Goal: Information Seeking & Learning: Learn about a topic

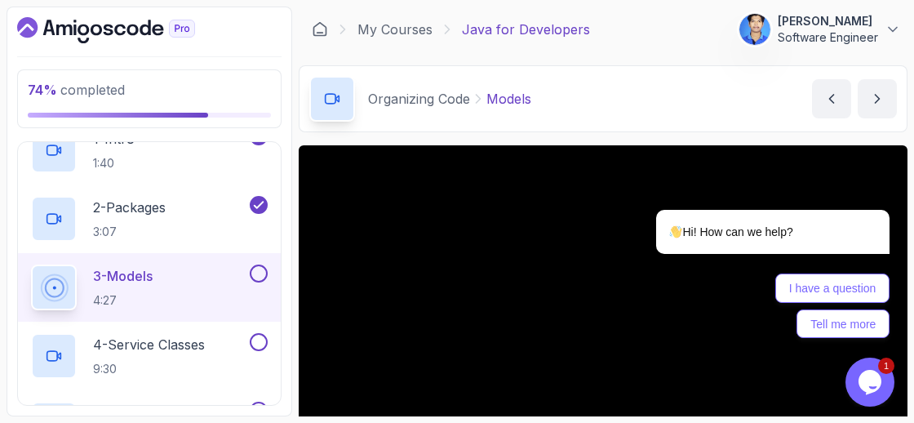
scroll to position [876, 0]
click at [881, 180] on icon "Chat attention grabber" at bounding box center [879, 186] width 15 height 15
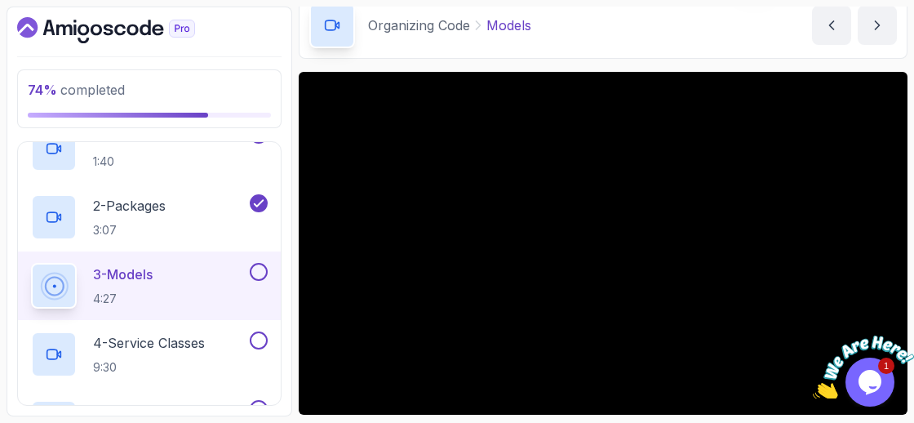
scroll to position [74, 0]
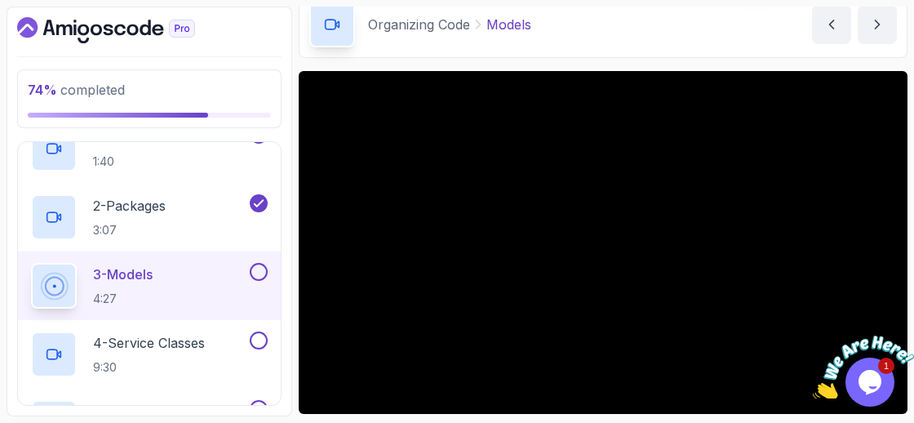
click at [899, 326] on icon "Close" at bounding box center [903, 328] width 15 height 15
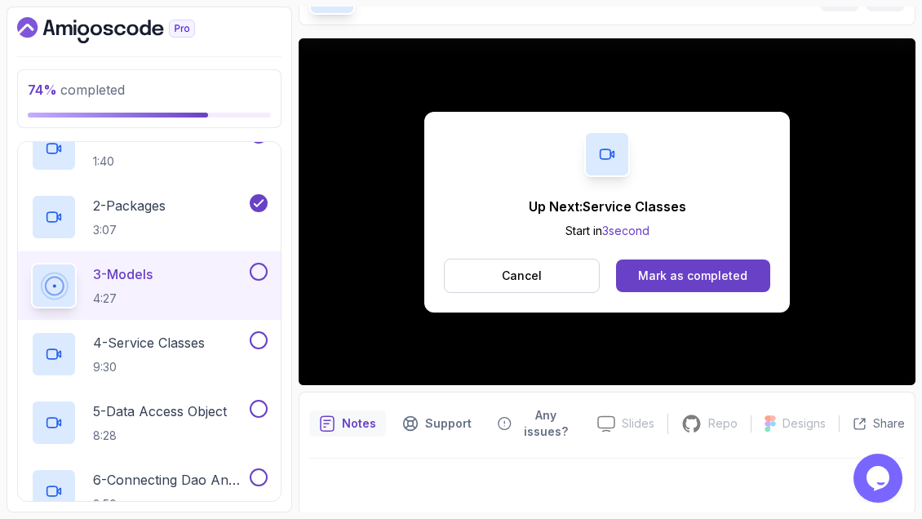
scroll to position [199, 0]
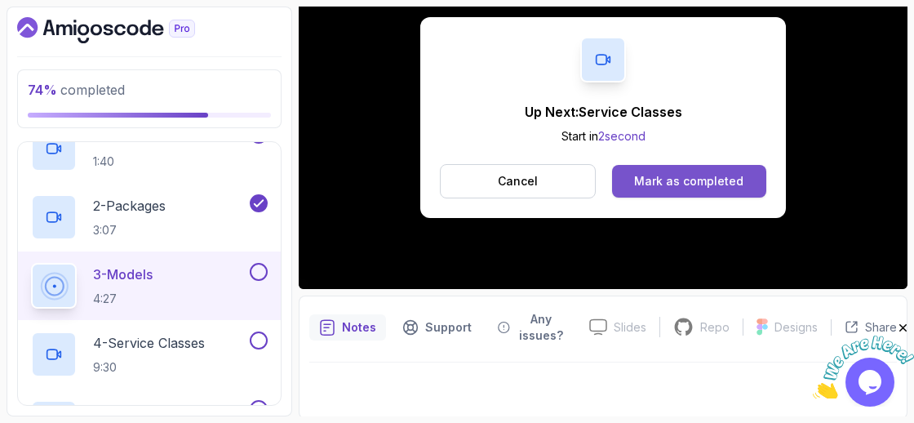
click at [632, 169] on button "Mark as completed" at bounding box center [689, 181] width 154 height 33
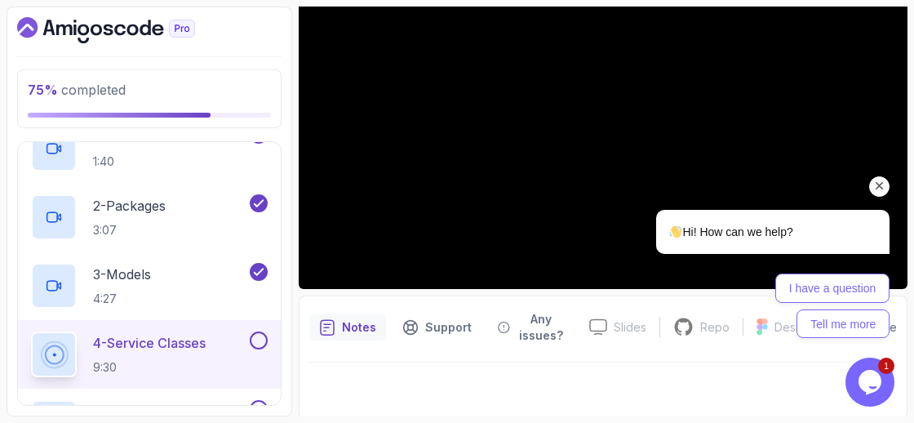
click at [877, 188] on icon "Chat attention grabber" at bounding box center [879, 186] width 15 height 15
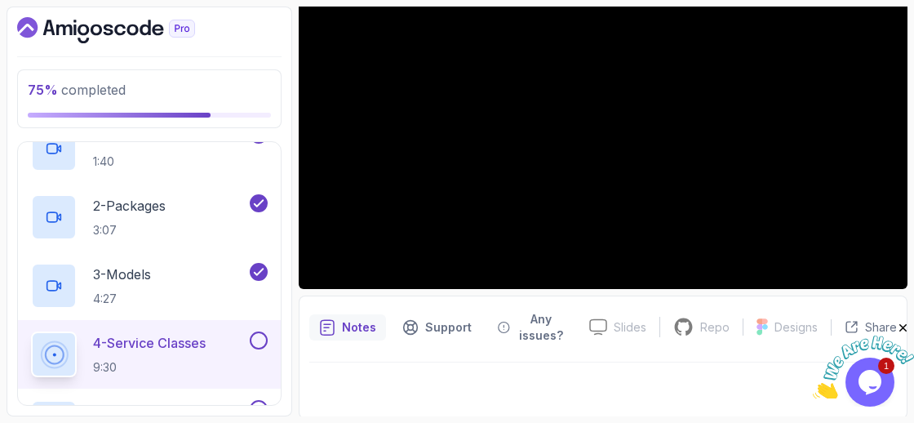
click at [904, 323] on icon "Close" at bounding box center [903, 328] width 15 height 15
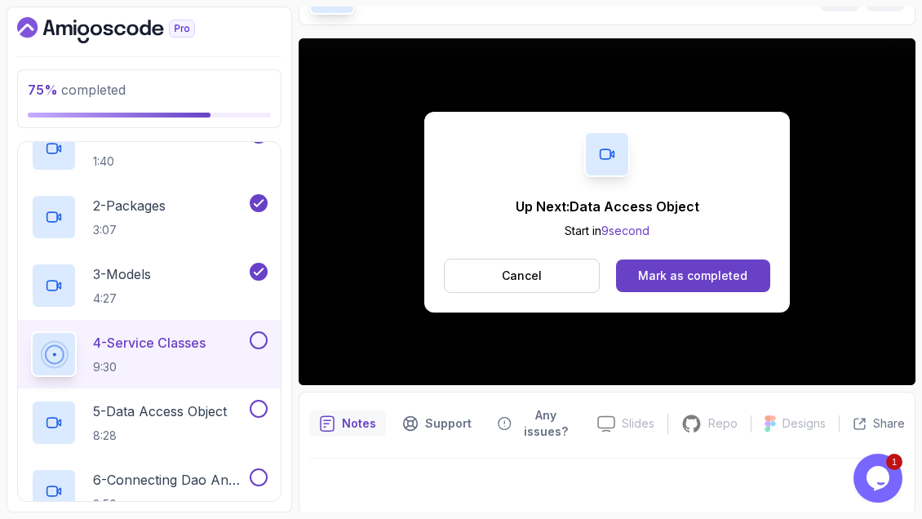
scroll to position [199, 0]
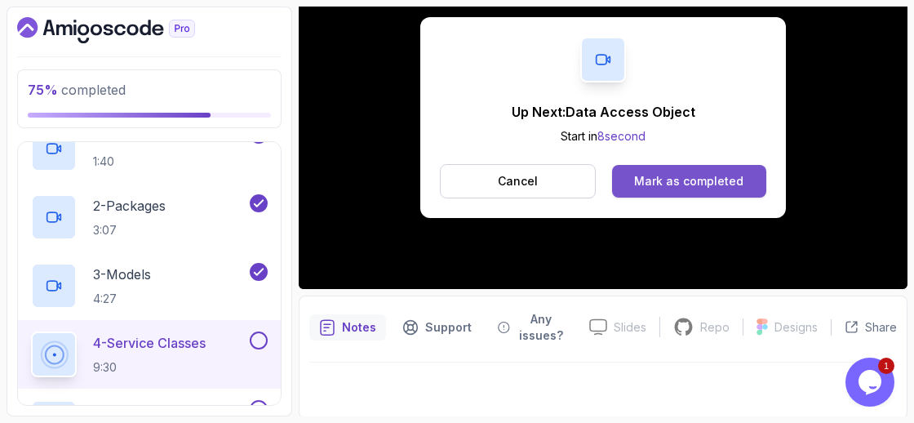
click at [699, 173] on div "Mark as completed" at bounding box center [688, 181] width 109 height 16
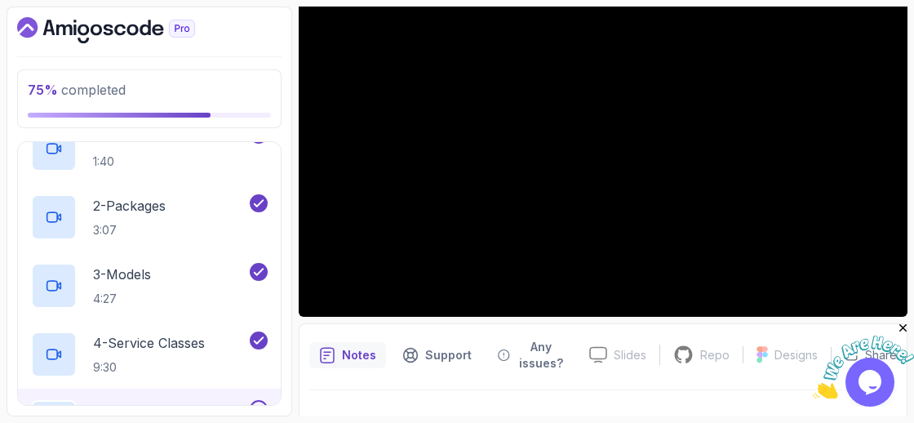
scroll to position [107, 0]
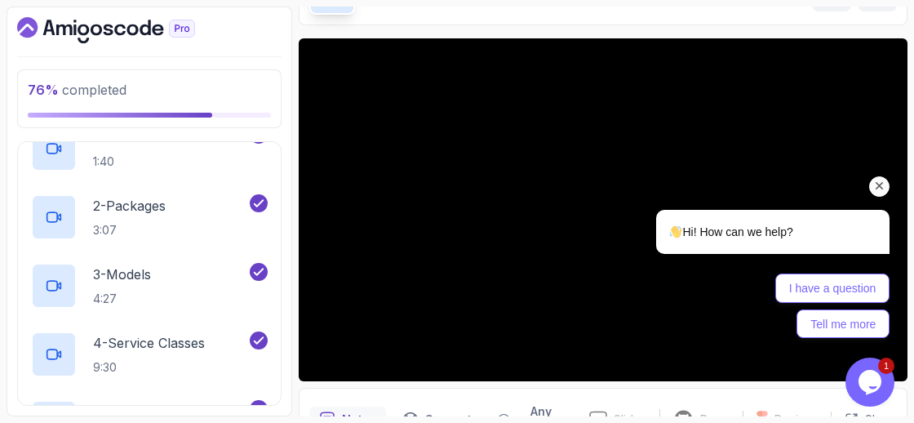
click at [888, 182] on div "Chat attention grabber" at bounding box center [879, 186] width 20 height 20
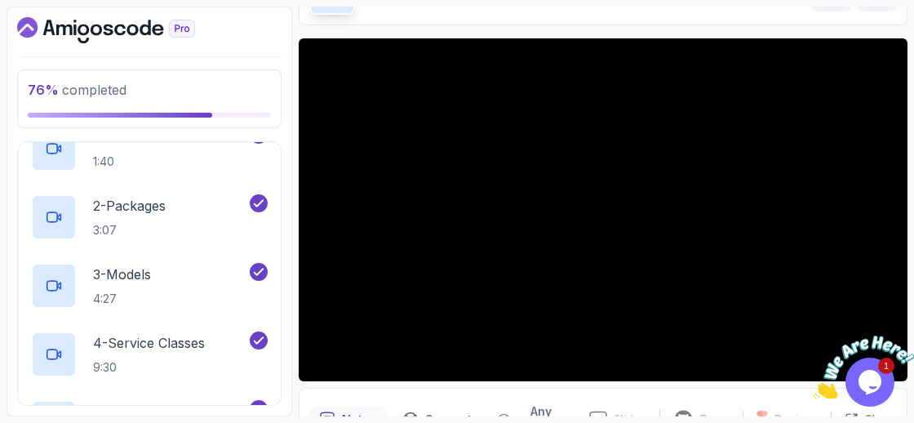
click at [907, 329] on icon "Close" at bounding box center [903, 328] width 15 height 15
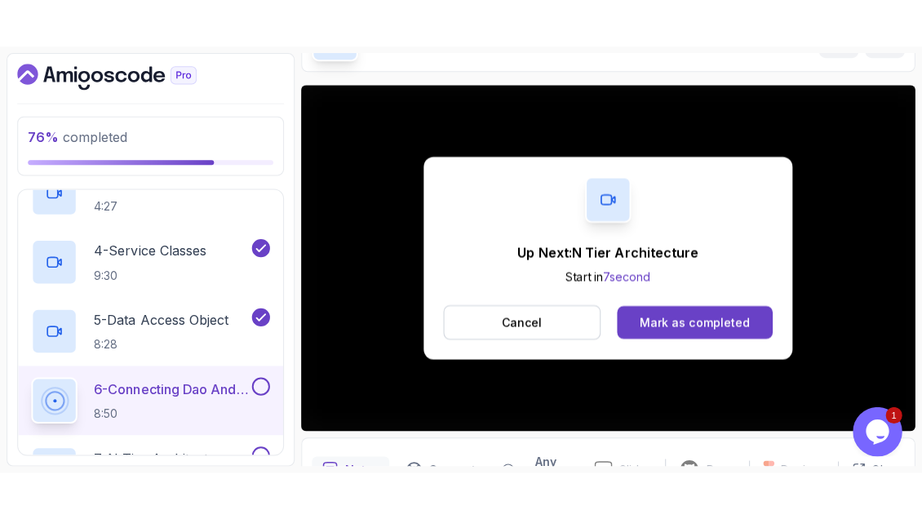
scroll to position [162, 0]
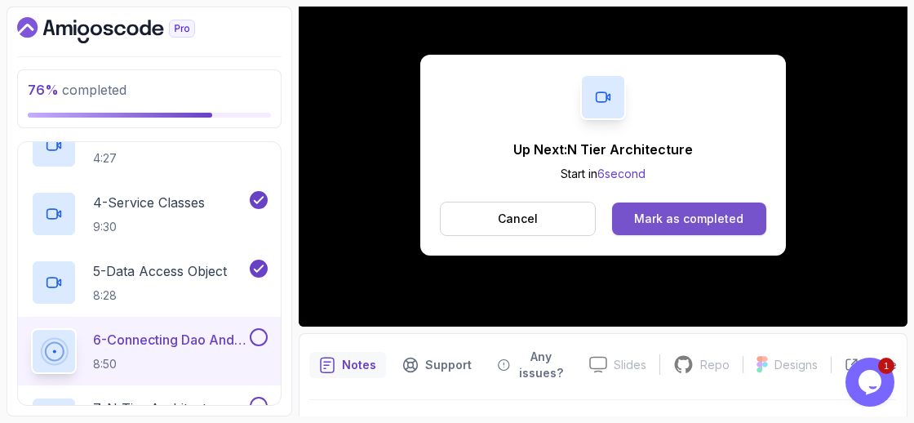
click at [646, 222] on div "Mark as completed" at bounding box center [688, 219] width 109 height 16
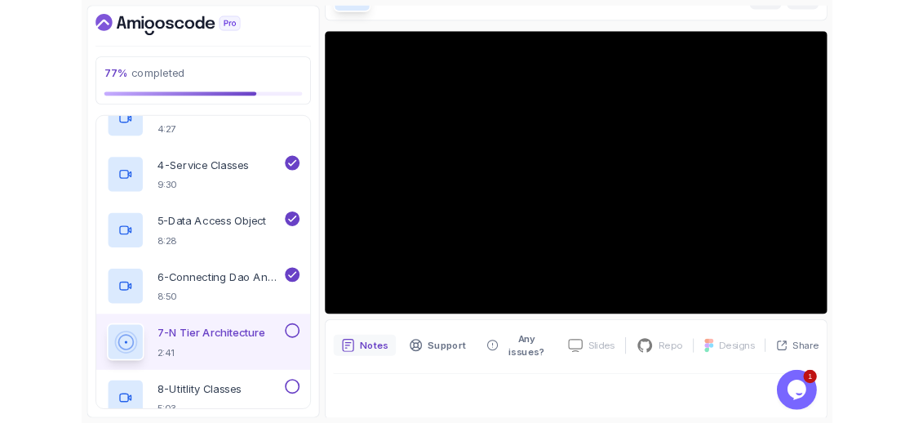
scroll to position [162, 0]
